Goal: Task Accomplishment & Management: Use online tool/utility

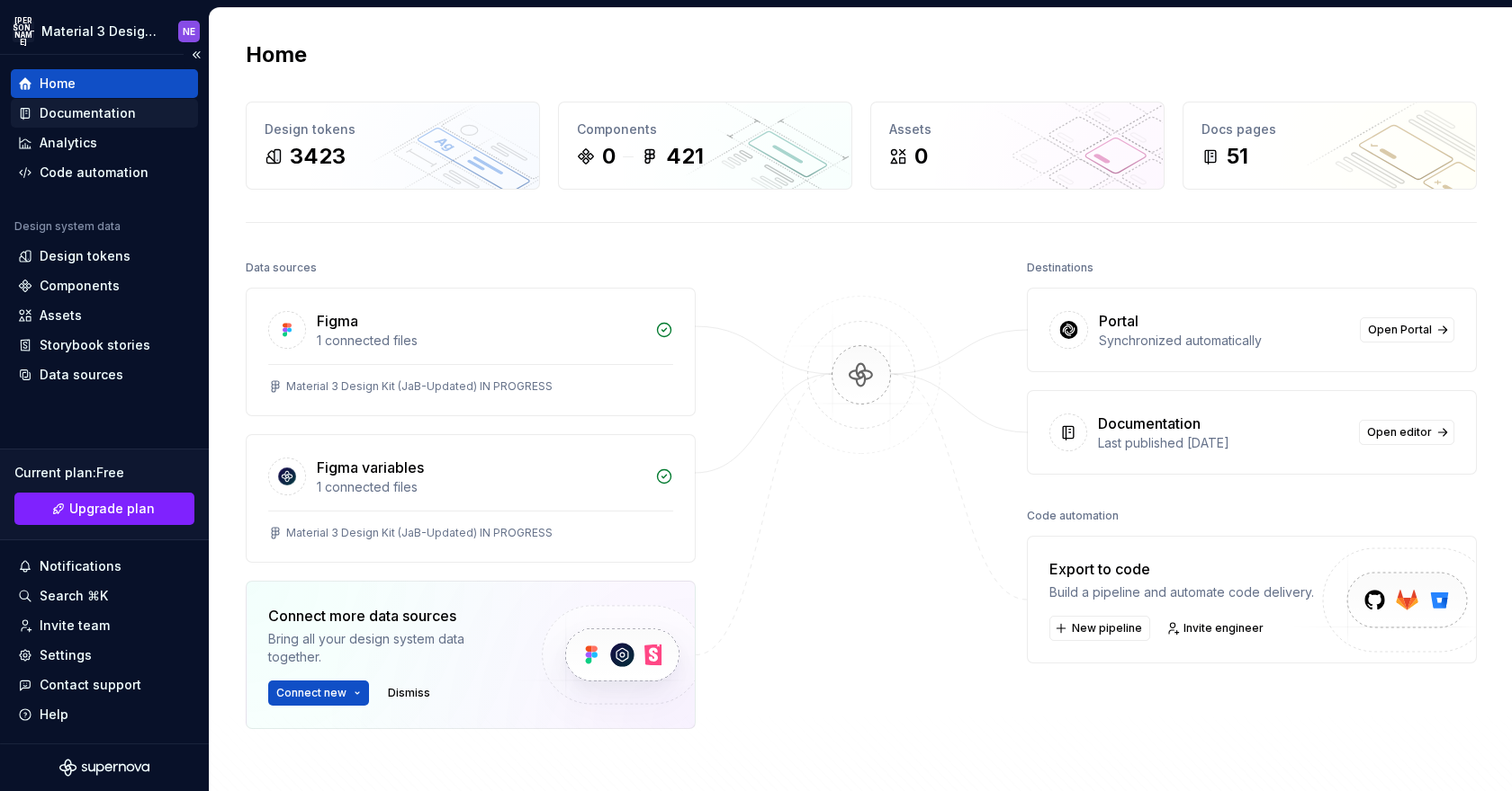
click at [93, 119] on div "Documentation" at bounding box center [87, 113] width 96 height 18
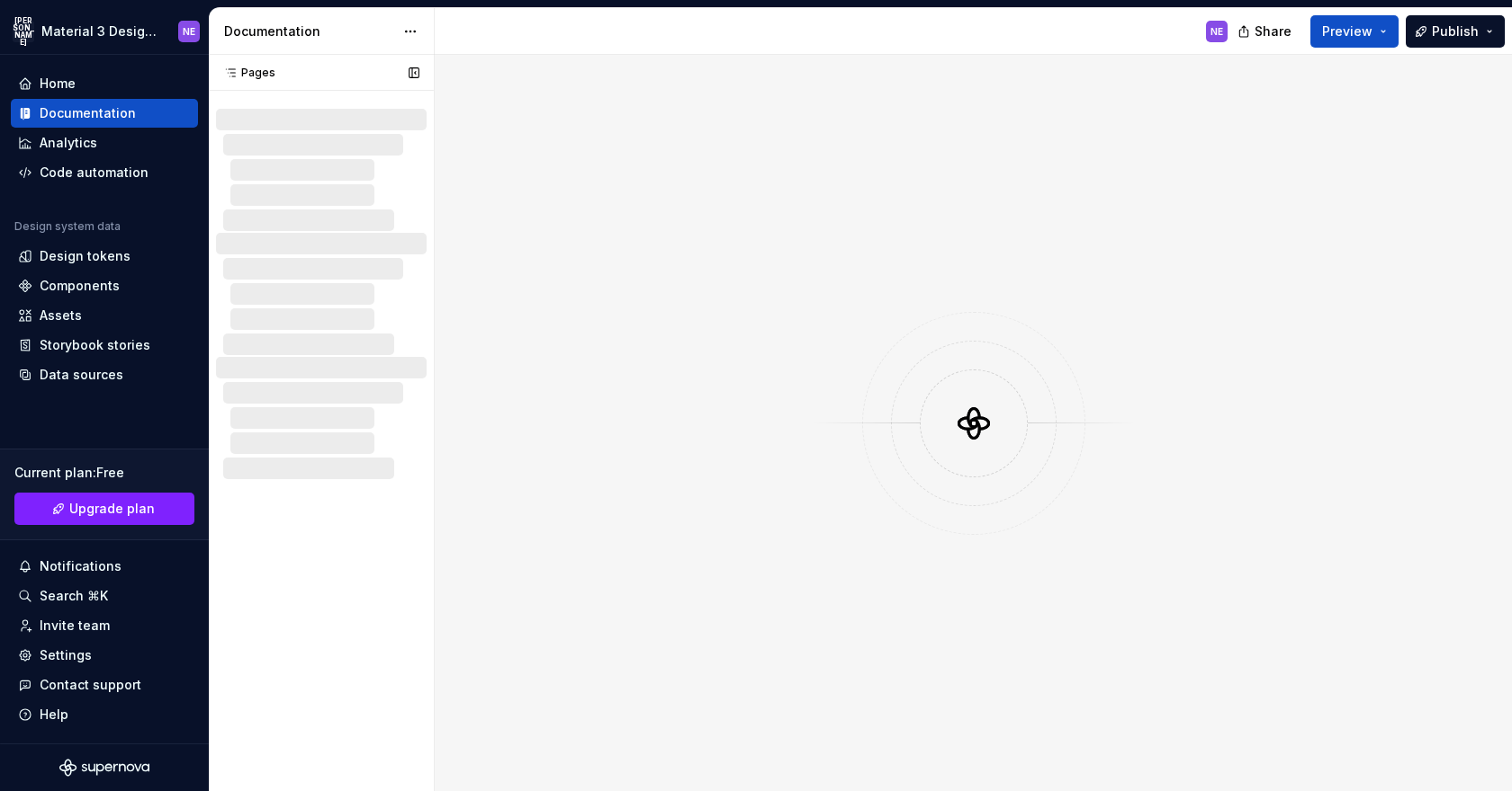
click at [302, 81] on div "Pages Pages" at bounding box center [321, 73] width 225 height 36
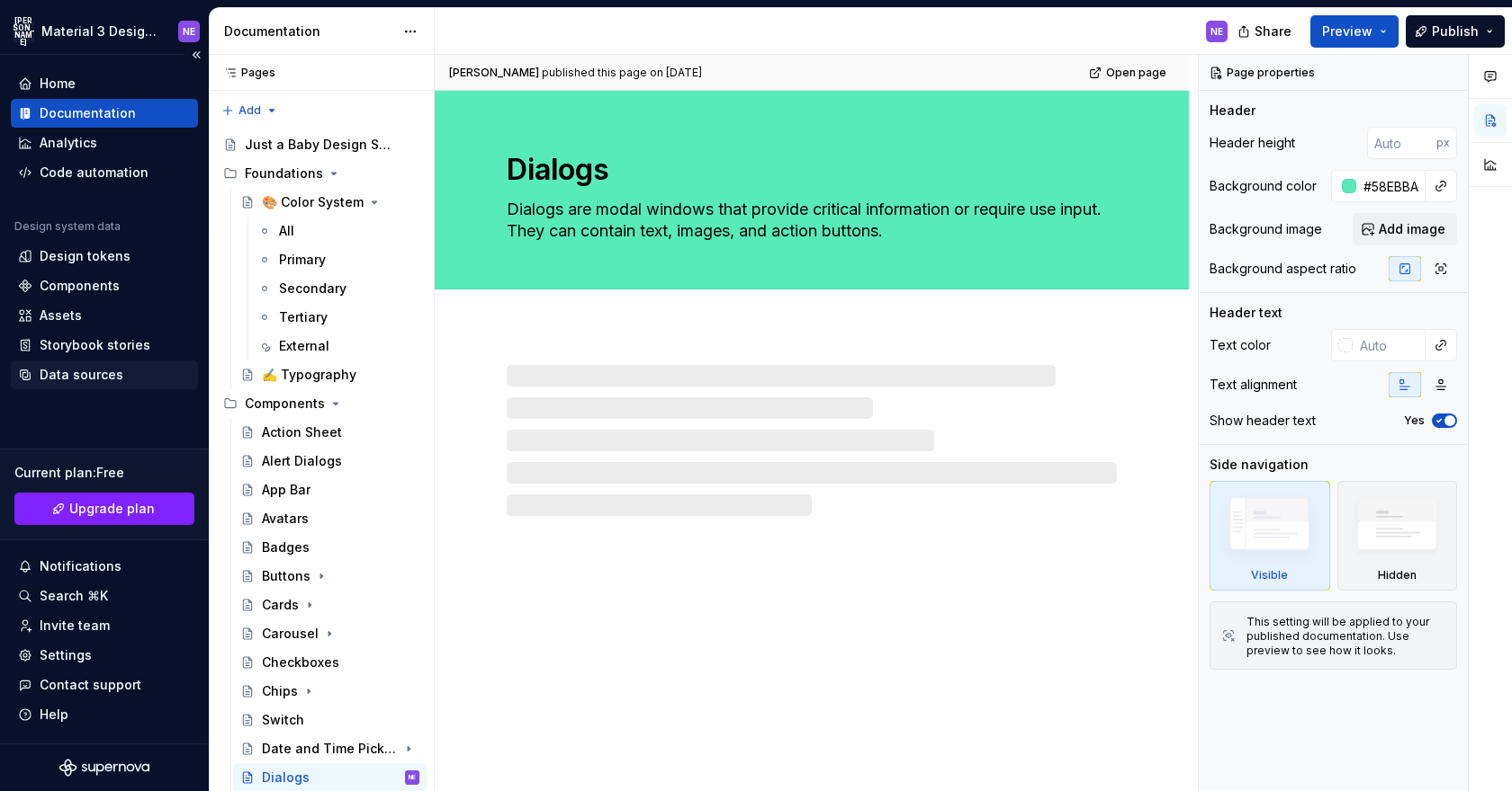
click at [96, 366] on div "Data sources" at bounding box center [81, 375] width 83 height 18
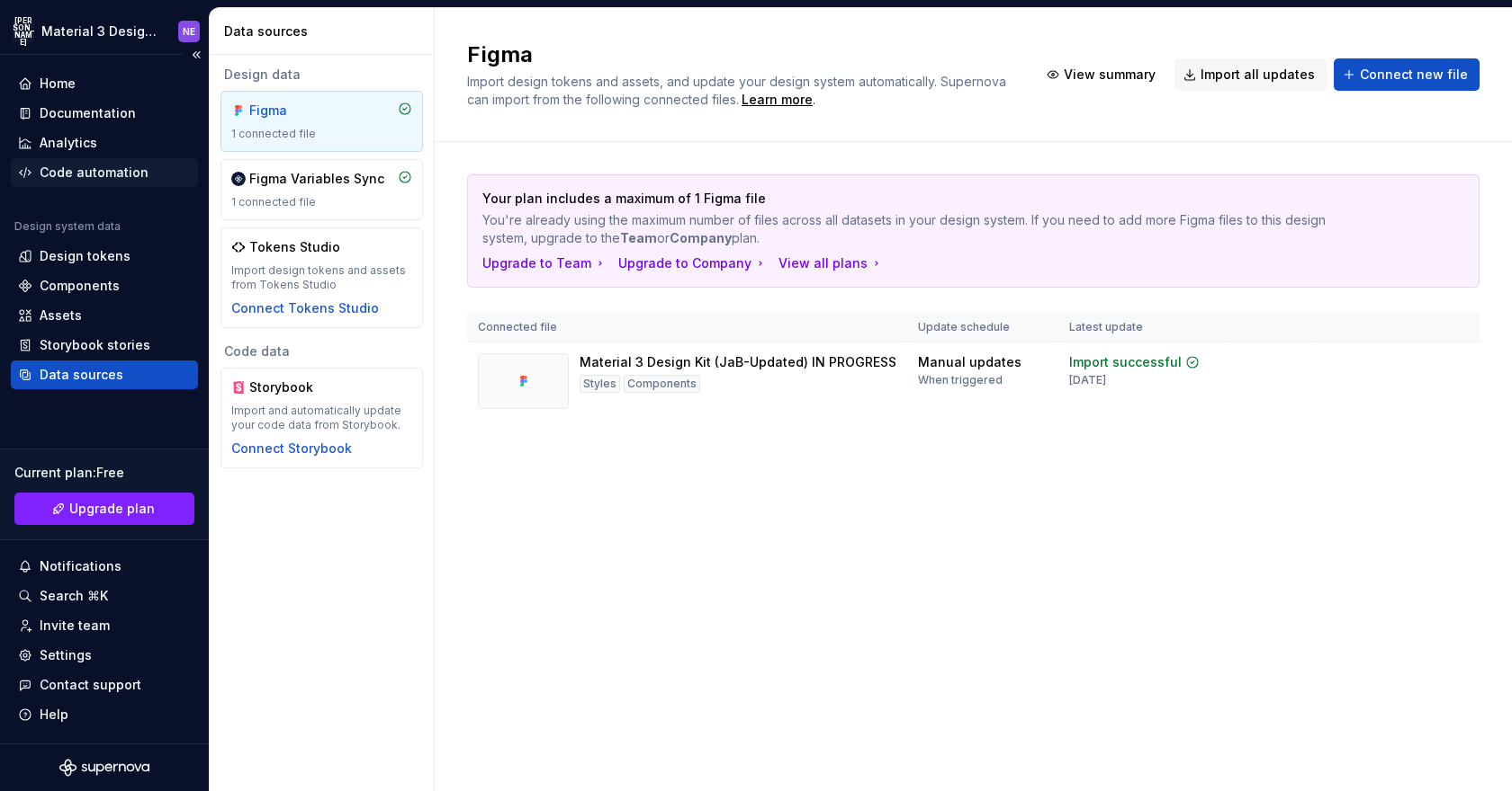
click at [93, 171] on div "Code automation" at bounding box center [94, 173] width 109 height 18
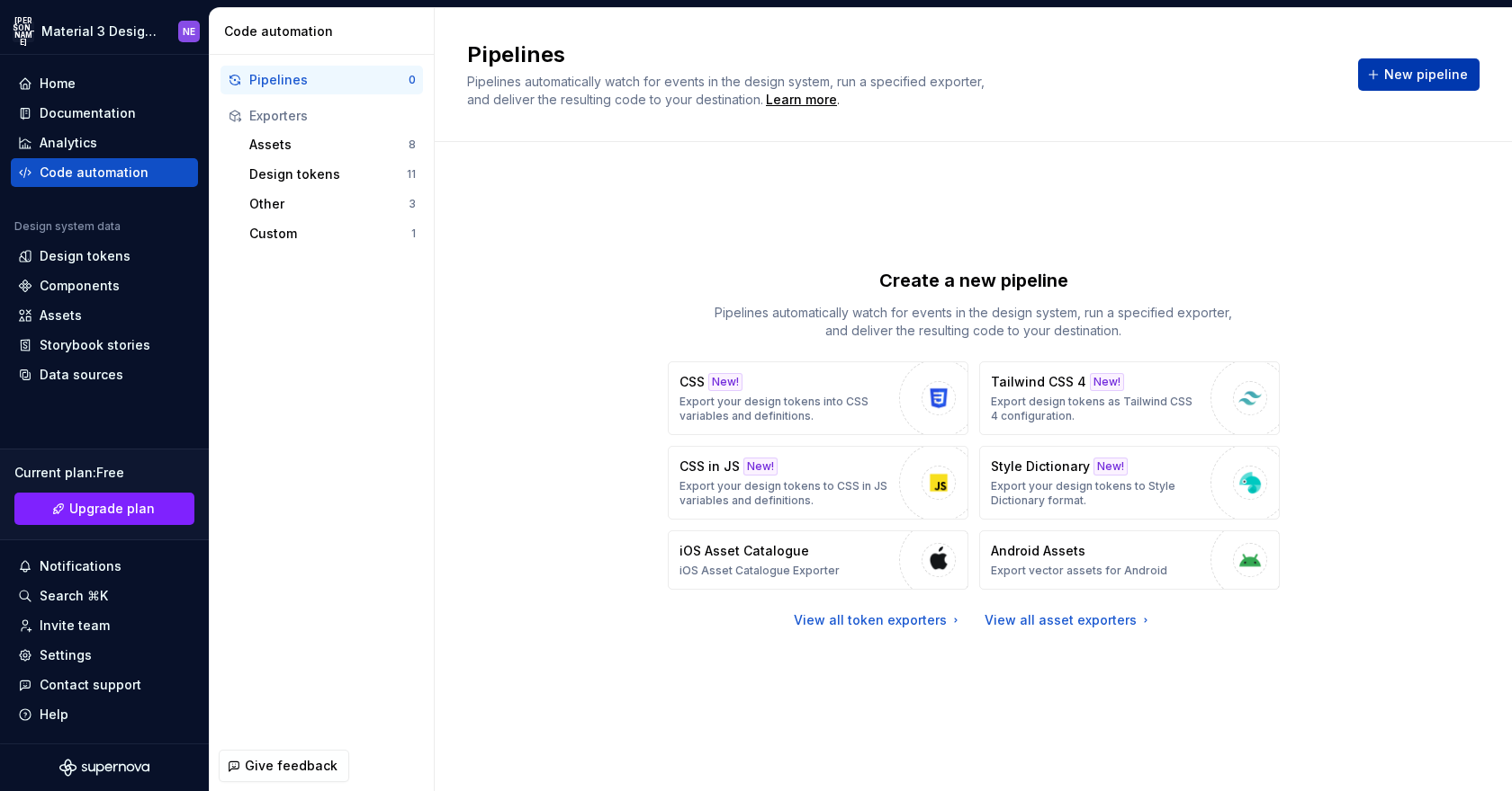
click at [1405, 79] on span "New pipeline" at bounding box center [1426, 75] width 83 height 18
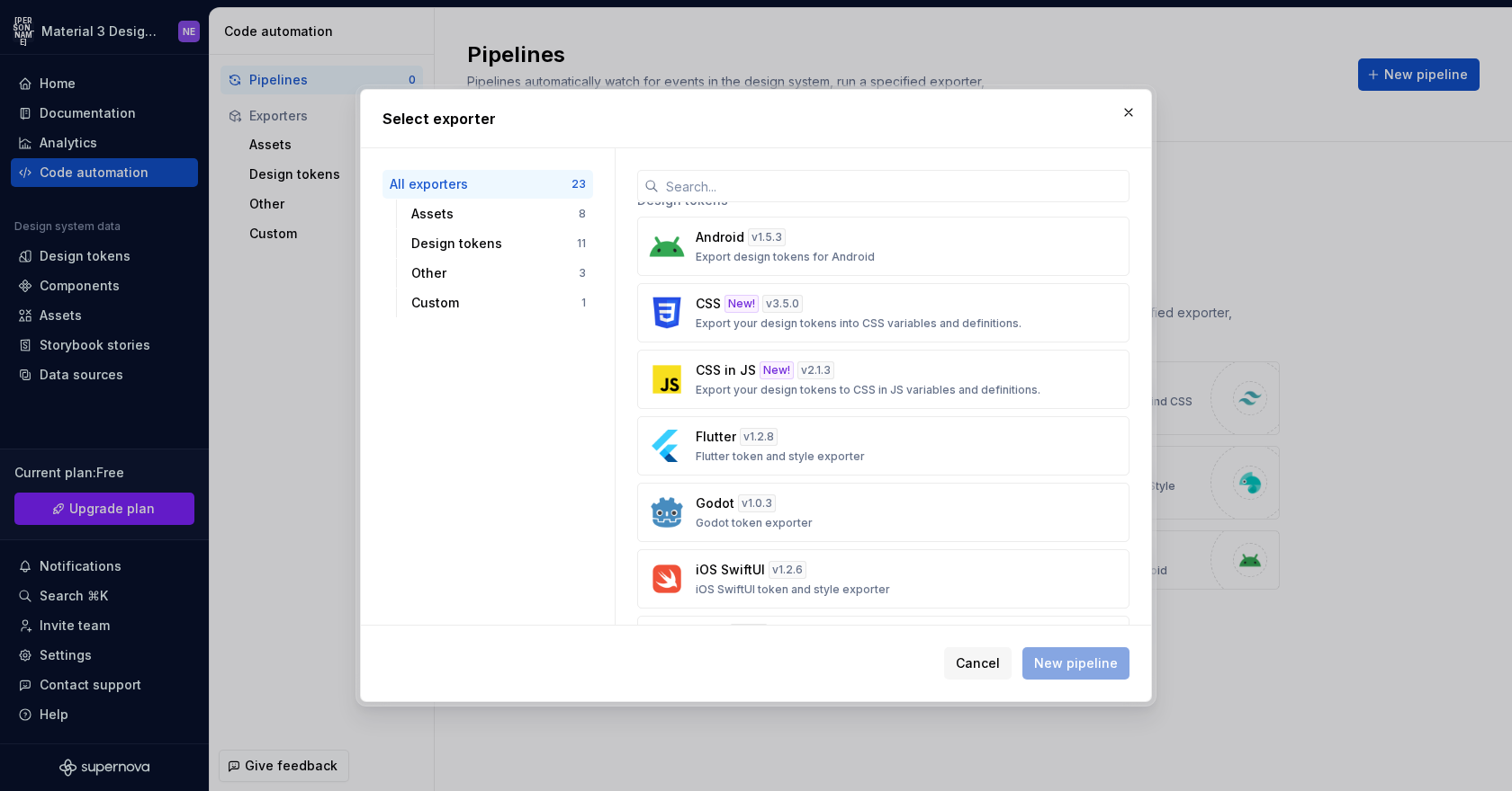
scroll to position [593, 0]
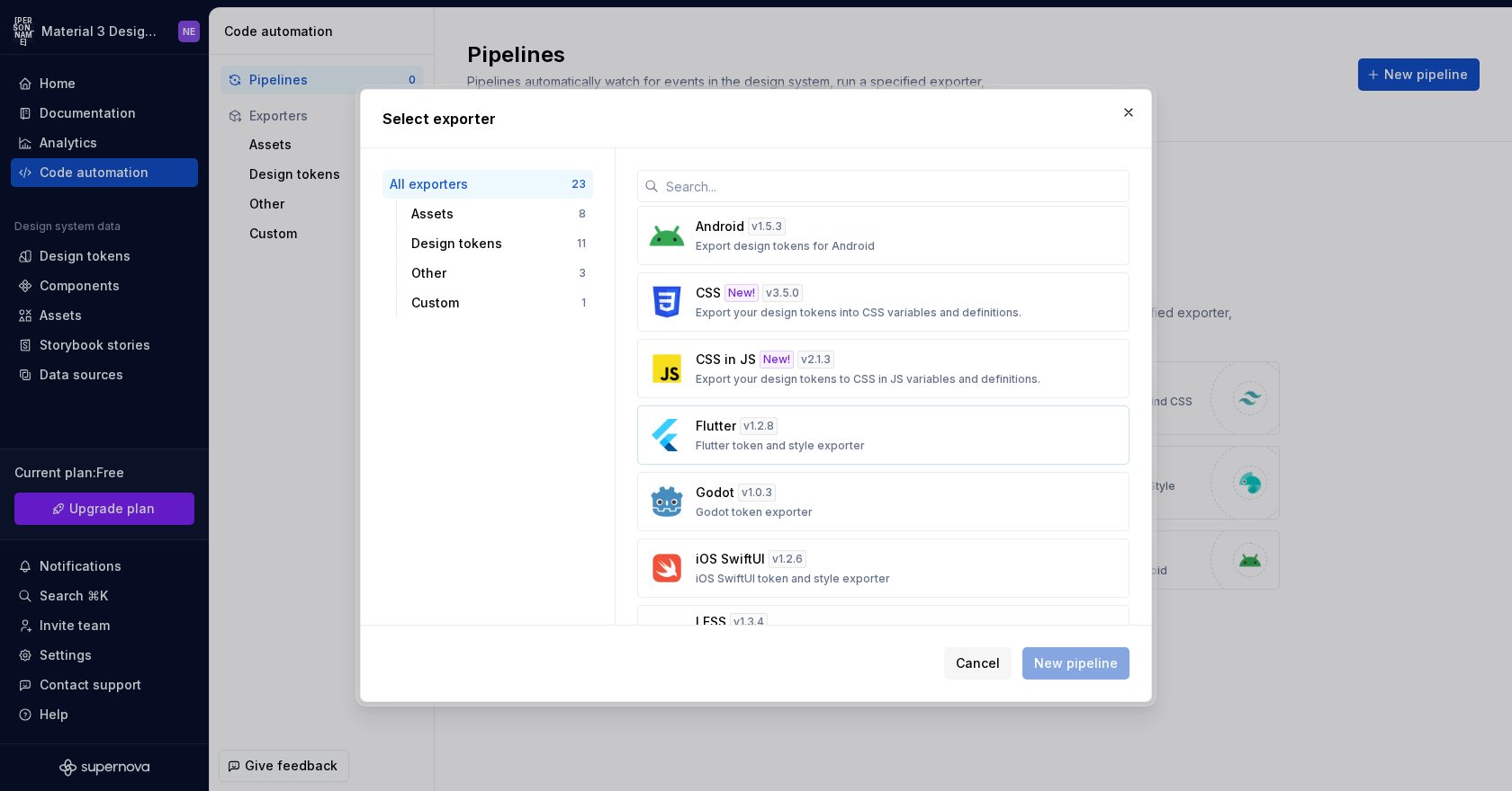
click at [857, 435] on div "Flutter v 1.2.8 Flutter token and style exporter" at bounding box center [878, 434] width 365 height 36
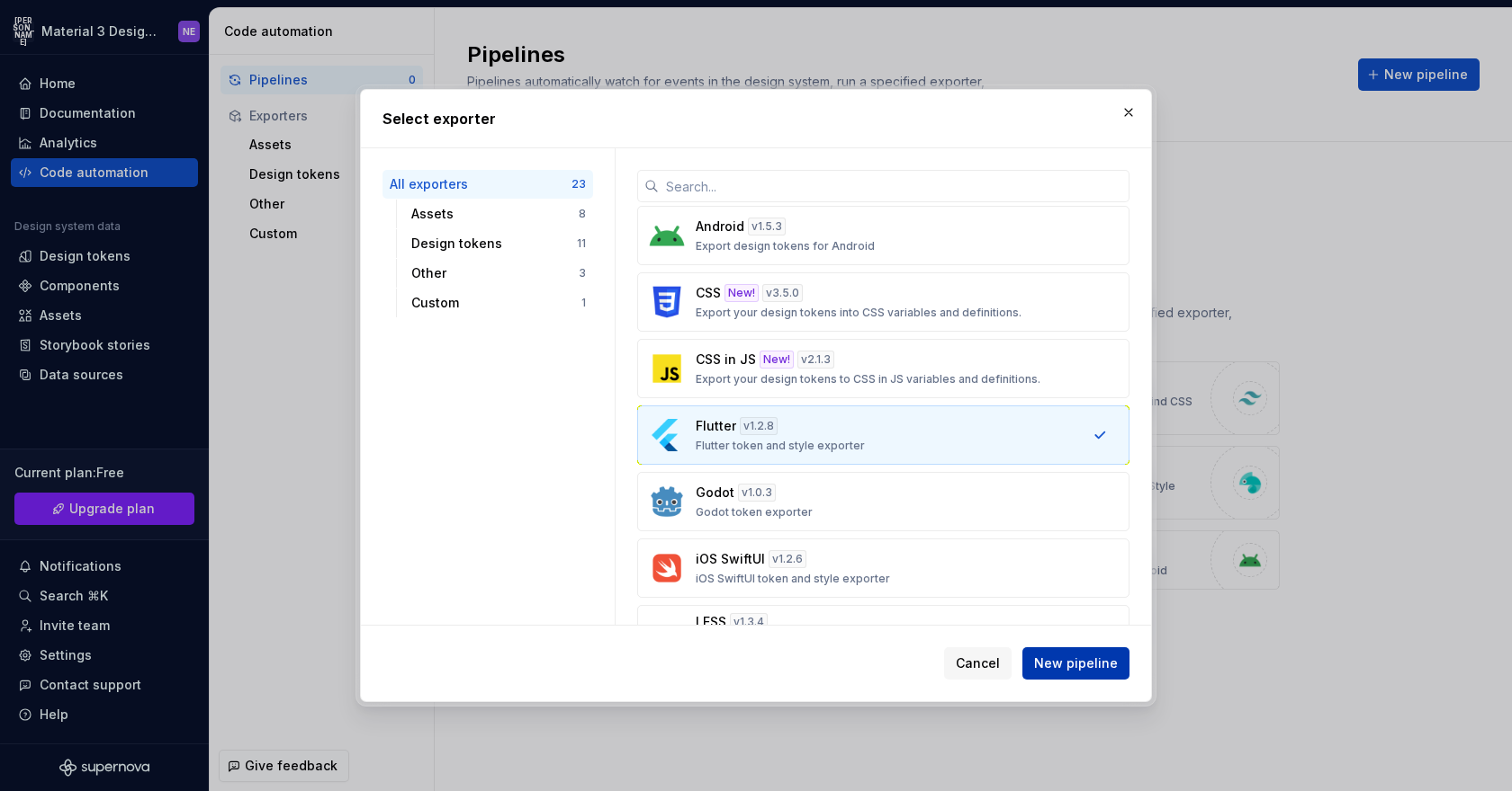
click at [1057, 661] on span "New pipeline" at bounding box center [1076, 663] width 83 height 18
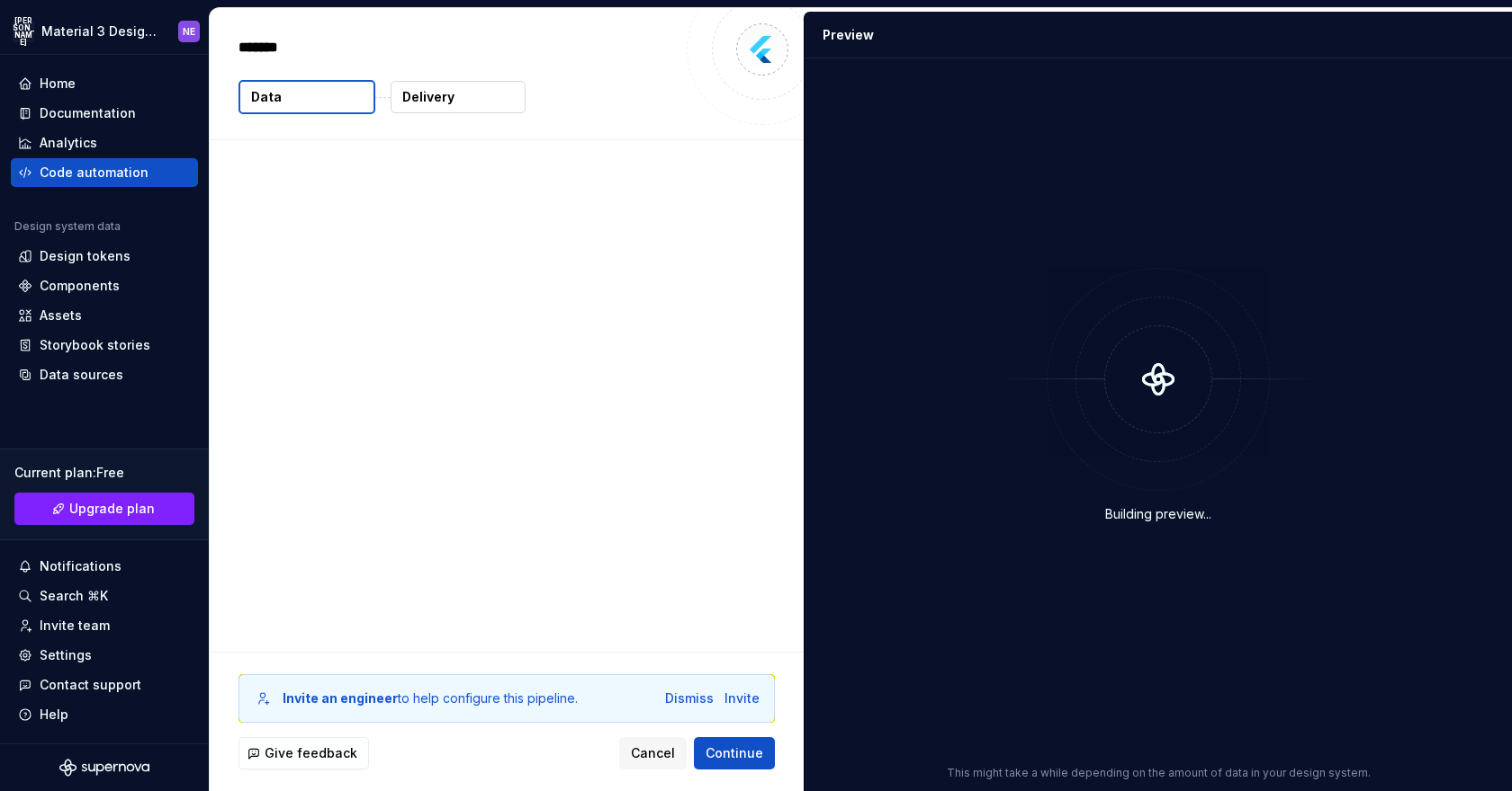
type textarea "*"
click at [509, 319] on div "Design system data The following data will be included in this export. 3,423 to…" at bounding box center [506, 396] width 594 height 512
click at [961, 34] on div "Preview" at bounding box center [1157, 35] width 707 height 47
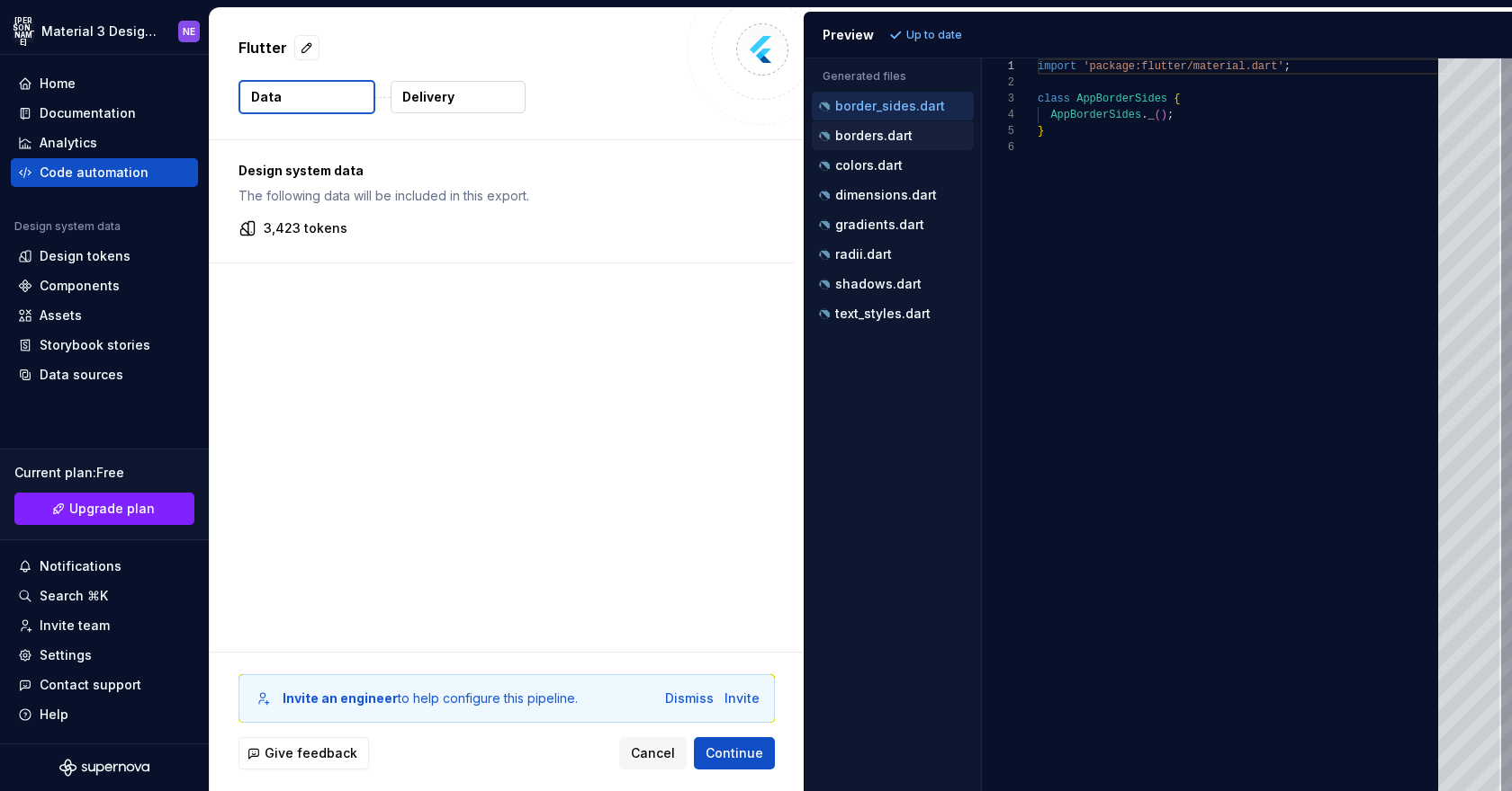
click at [889, 142] on p "borders.dart" at bounding box center [874, 136] width 78 height 15
click at [885, 174] on div "colors.dart" at bounding box center [894, 165] width 158 height 18
type textarea "**********"
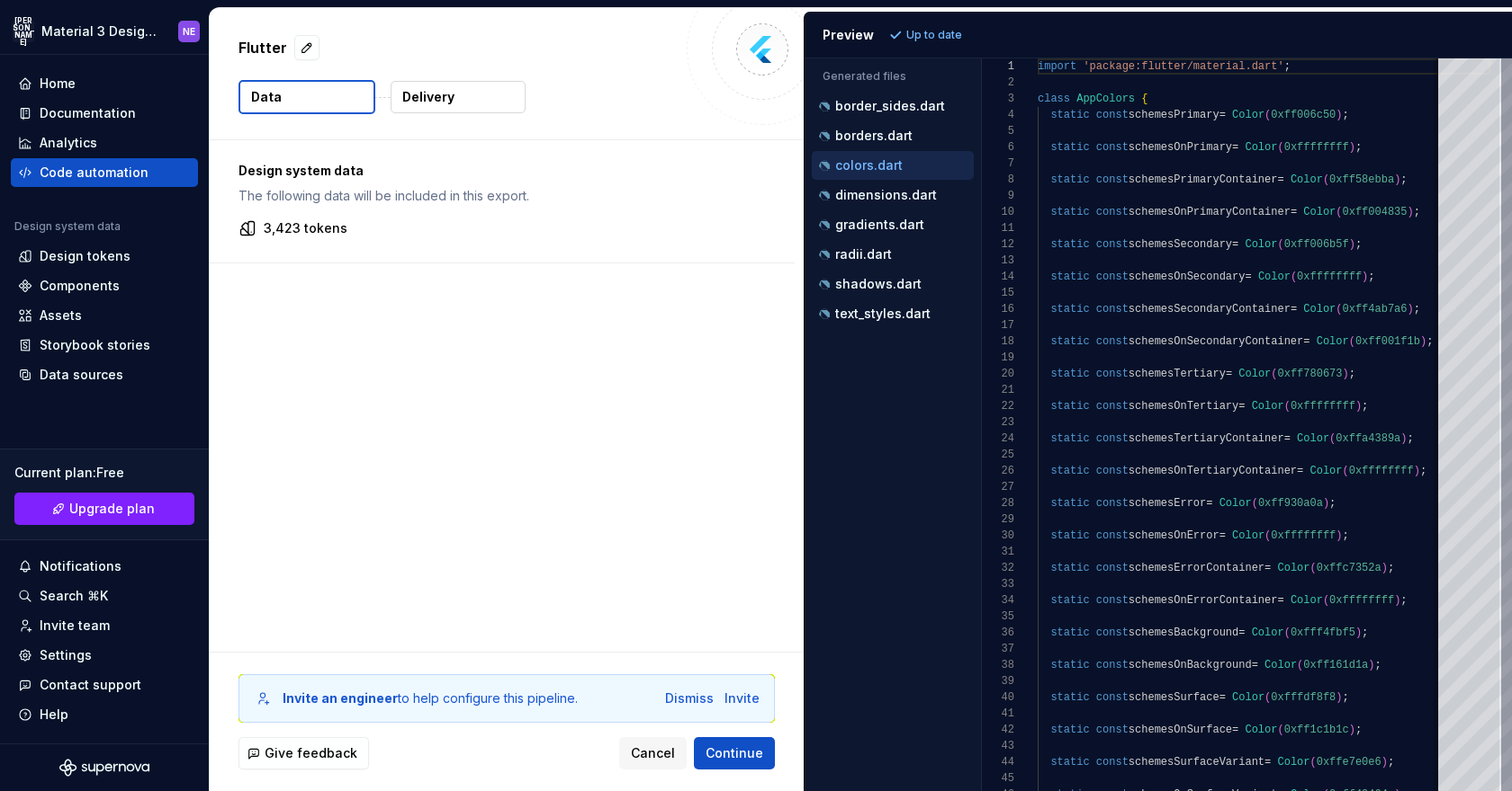
click at [939, 424] on div "Accessibility guide for tree . Navigate the tree with the arrow keys. Common tr…" at bounding box center [892, 439] width 177 height 704
click at [944, 490] on div "Accessibility guide for tree . Navigate the tree with the arrow keys. Common tr…" at bounding box center [892, 439] width 177 height 704
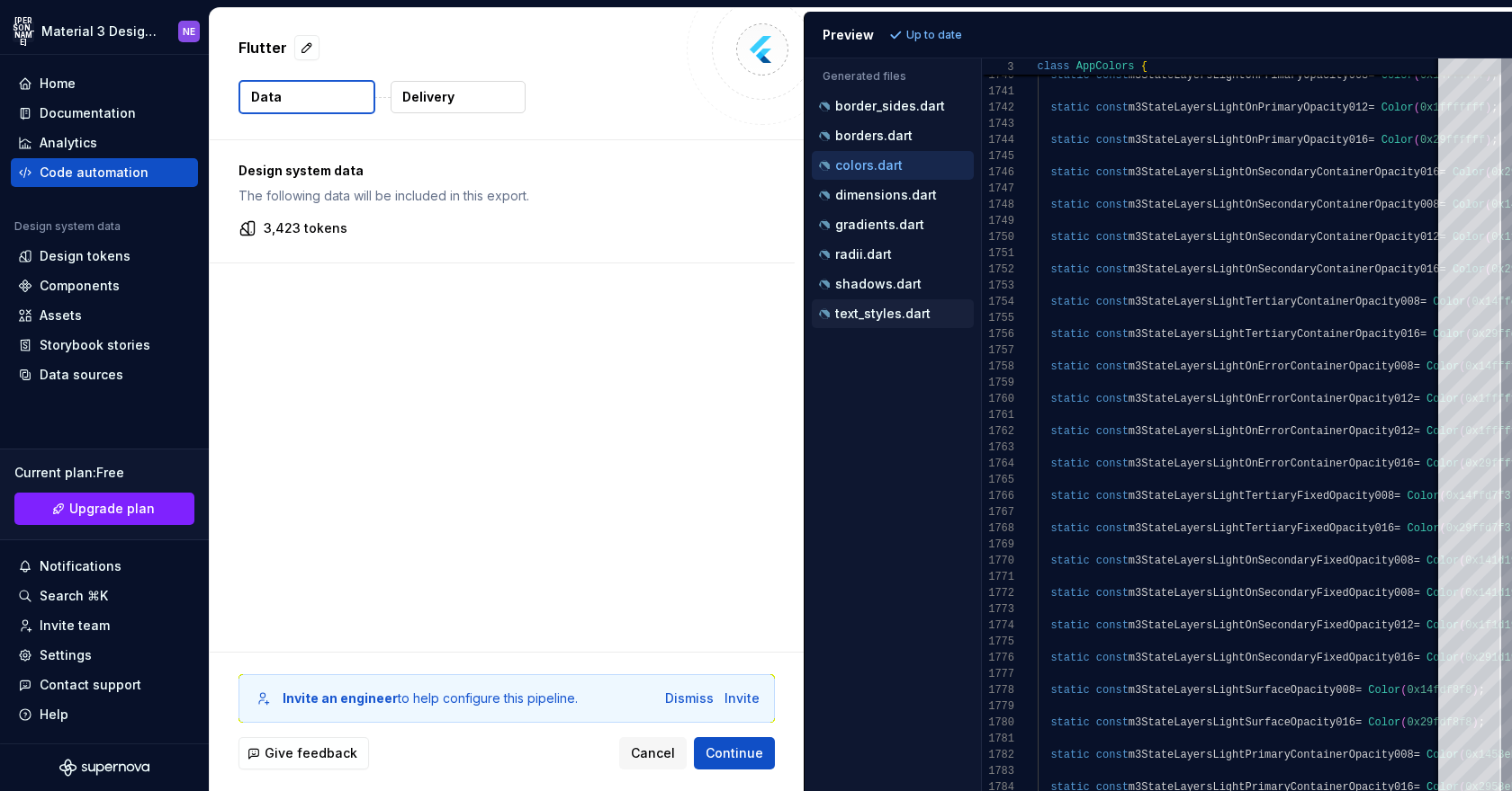
click at [911, 311] on p "text_styles.dart" at bounding box center [883, 313] width 95 height 15
type textarea "**********"
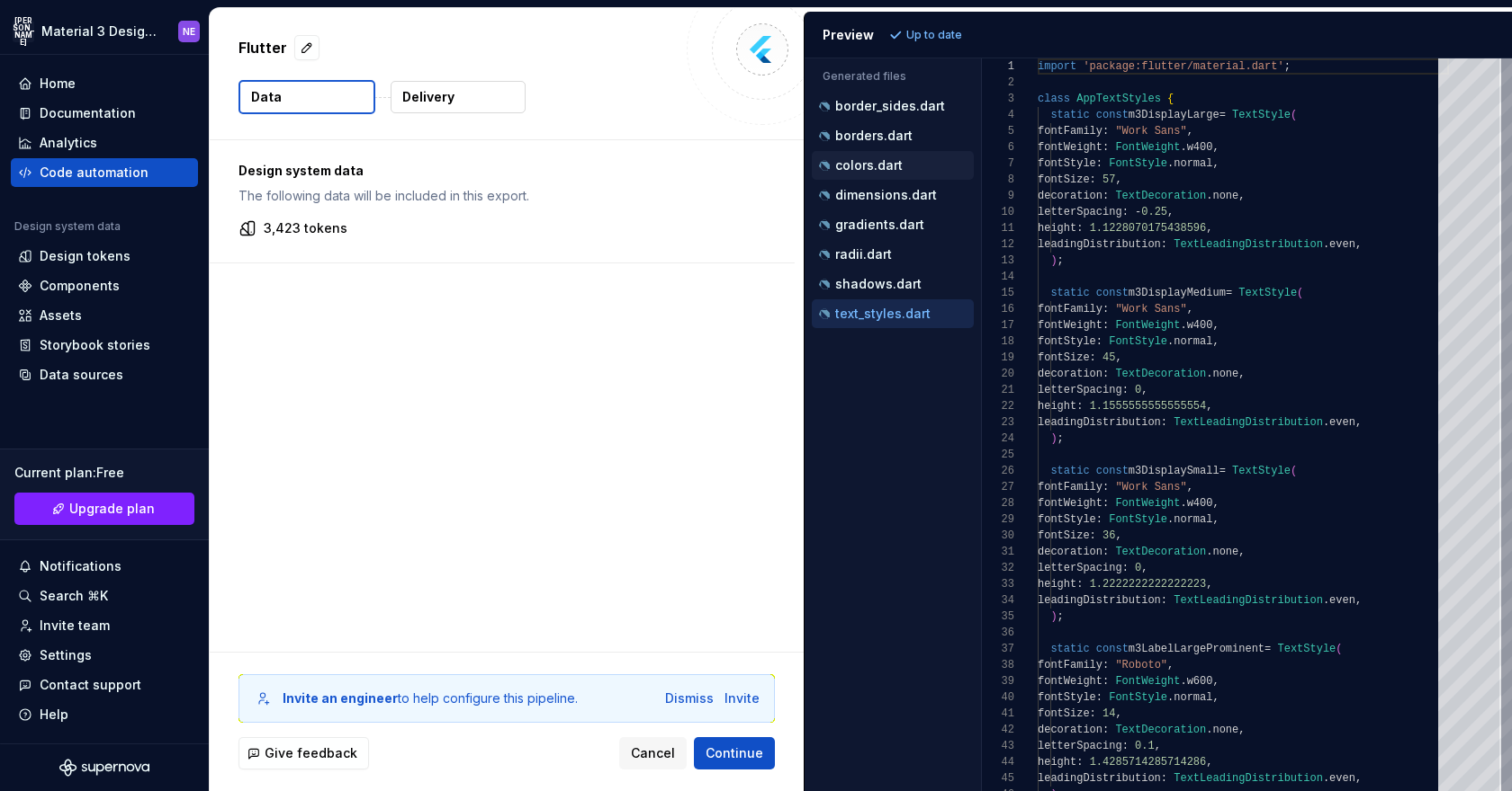
click at [860, 166] on p "colors.dart" at bounding box center [869, 165] width 68 height 15
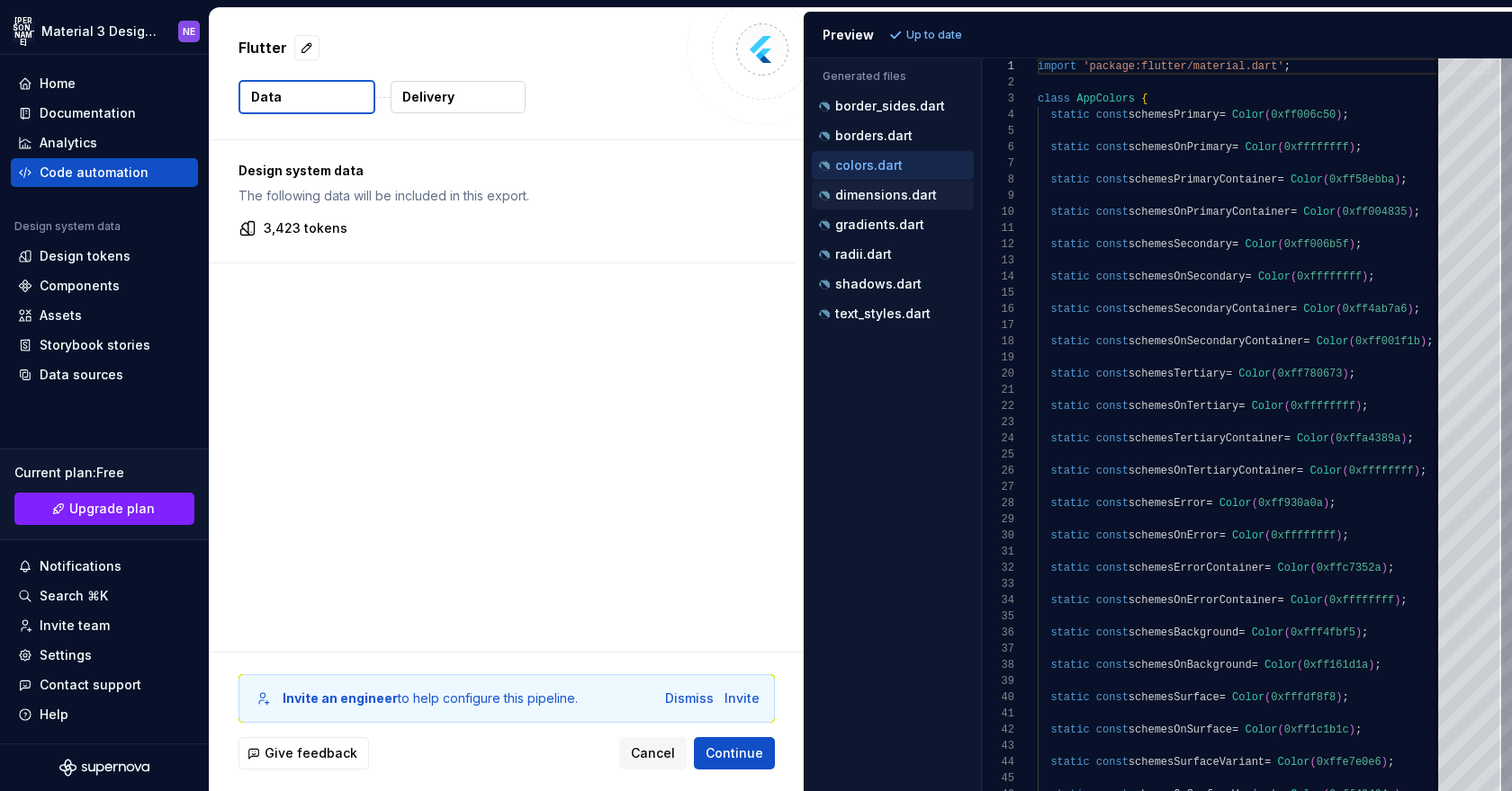
click at [854, 194] on p "dimensions.dart" at bounding box center [885, 195] width 102 height 15
type textarea "**********"
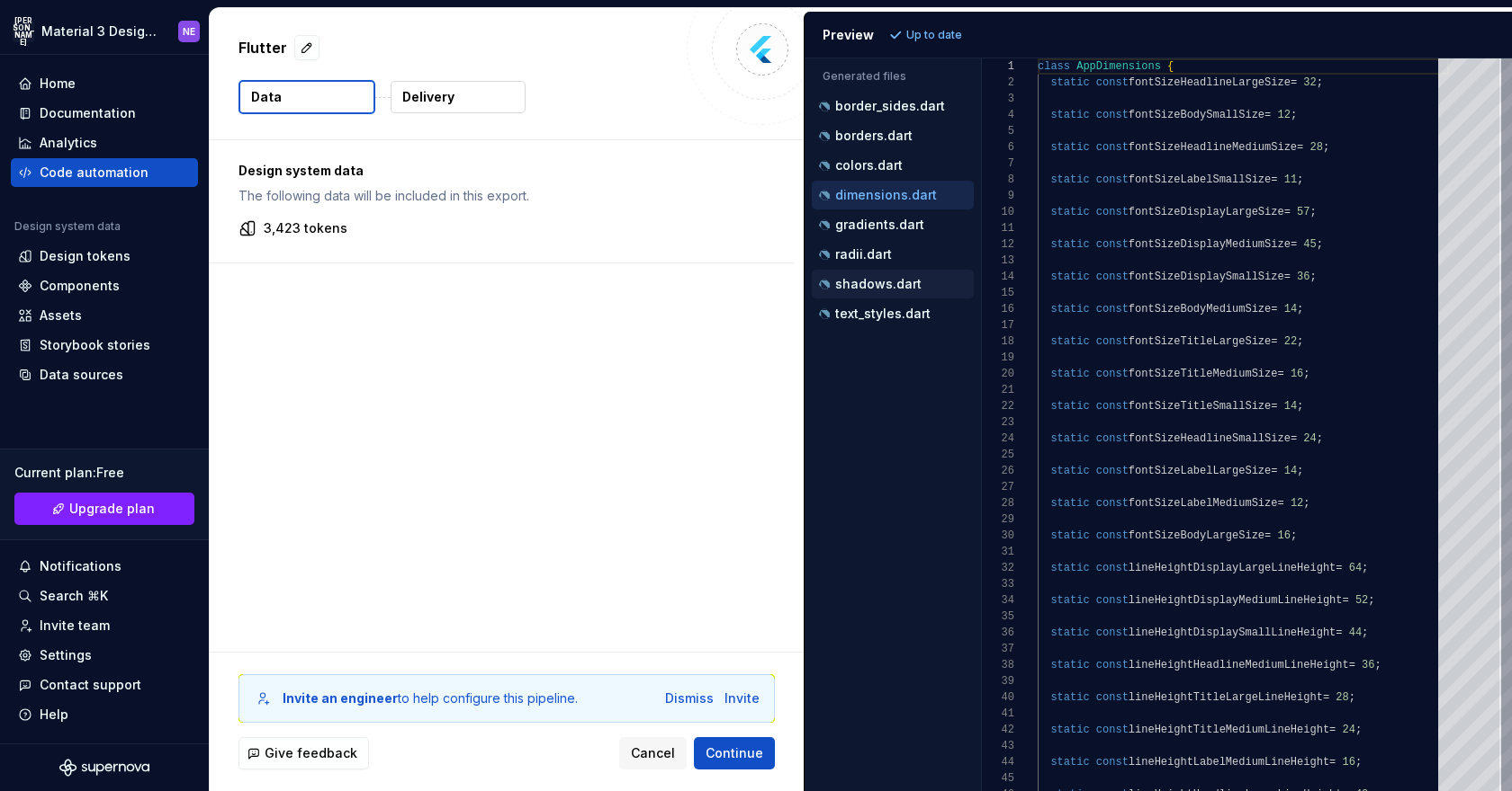
click at [901, 291] on p "shadows.dart" at bounding box center [878, 284] width 86 height 15
type textarea "**********"
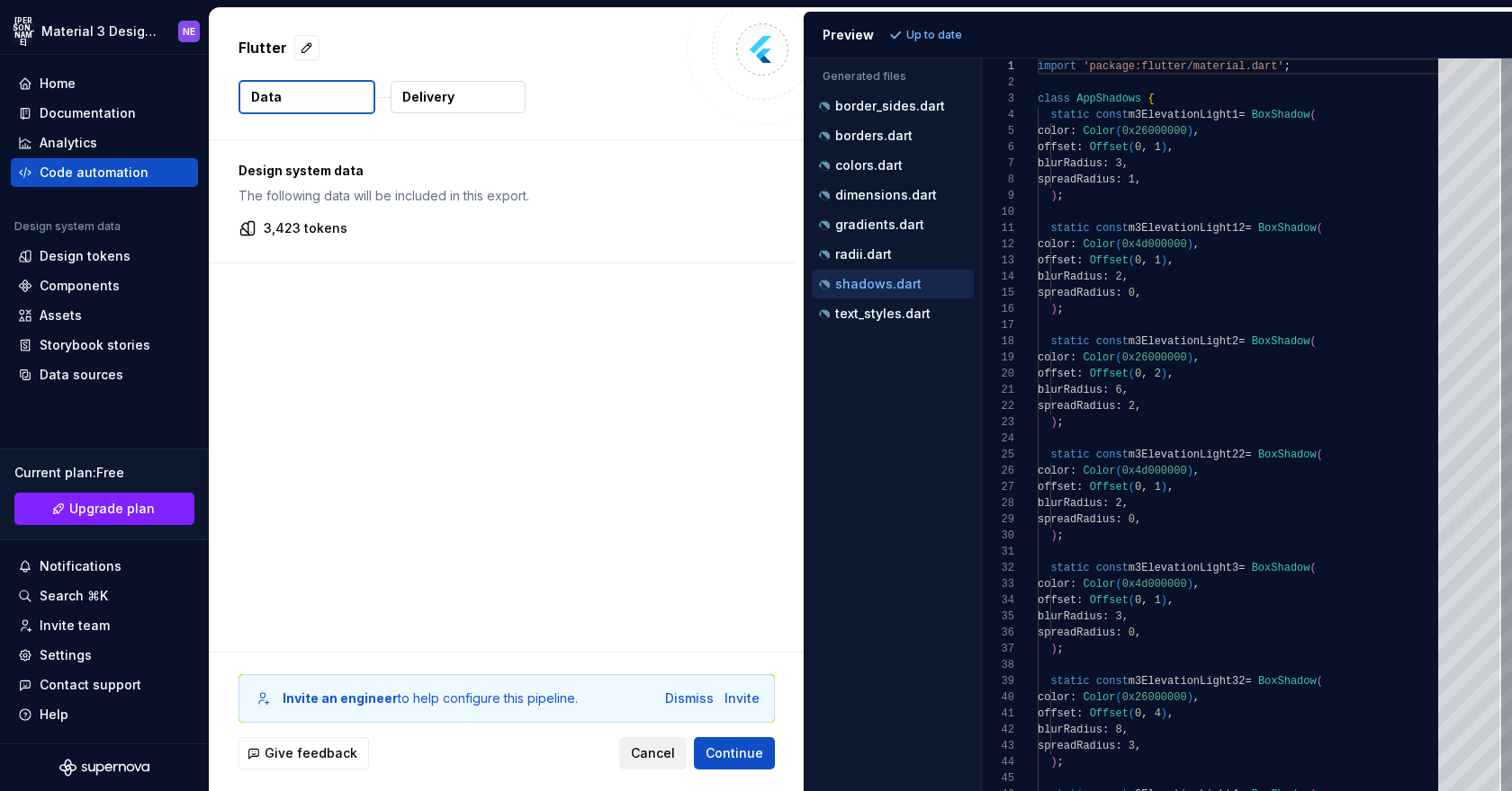
click at [654, 748] on span "Cancel" at bounding box center [652, 753] width 44 height 18
